Goal: Task Accomplishment & Management: Use online tool/utility

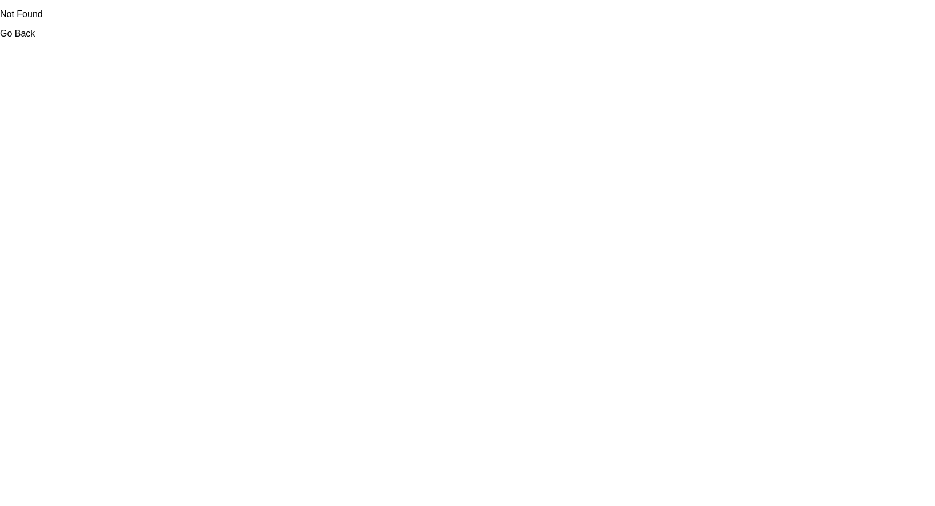
click at [251, 178] on body "Not Found Go Back" at bounding box center [467, 253] width 935 height 506
click at [19, 34] on link "Go Back" at bounding box center [17, 34] width 35 height 10
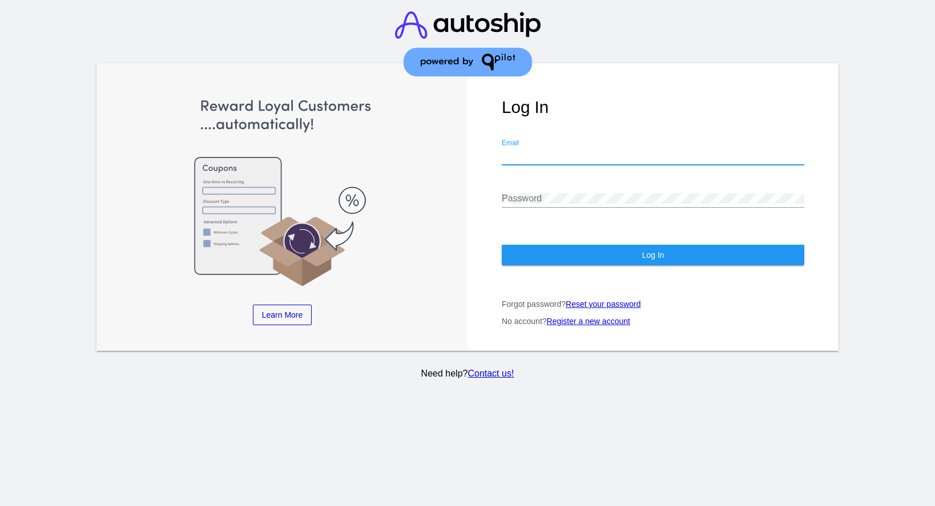
click at [554, 155] on input "Email" at bounding box center [653, 156] width 303 height 10
type input "robinsstitches@gmail.com"
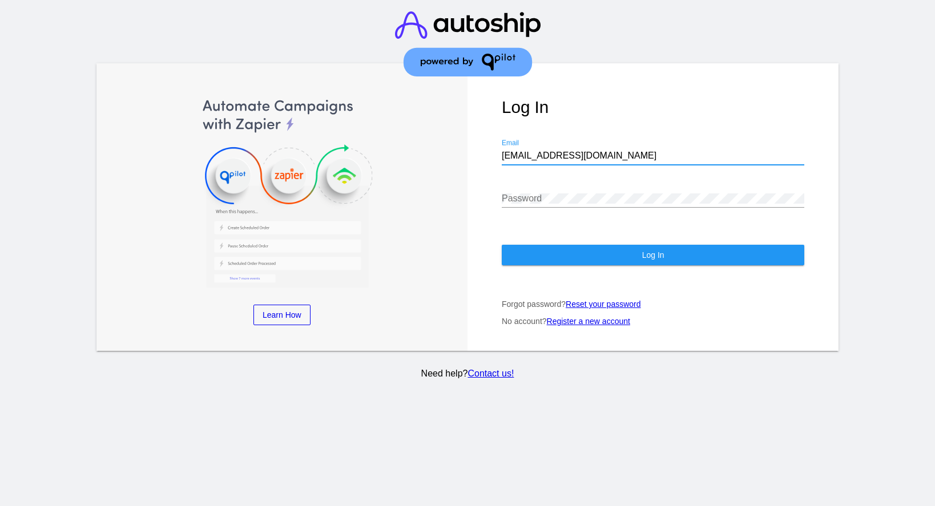
click at [563, 190] on div "Password" at bounding box center [653, 195] width 303 height 26
click at [548, 263] on button "Log In" at bounding box center [653, 255] width 303 height 21
